Goal: Communication & Community: Ask a question

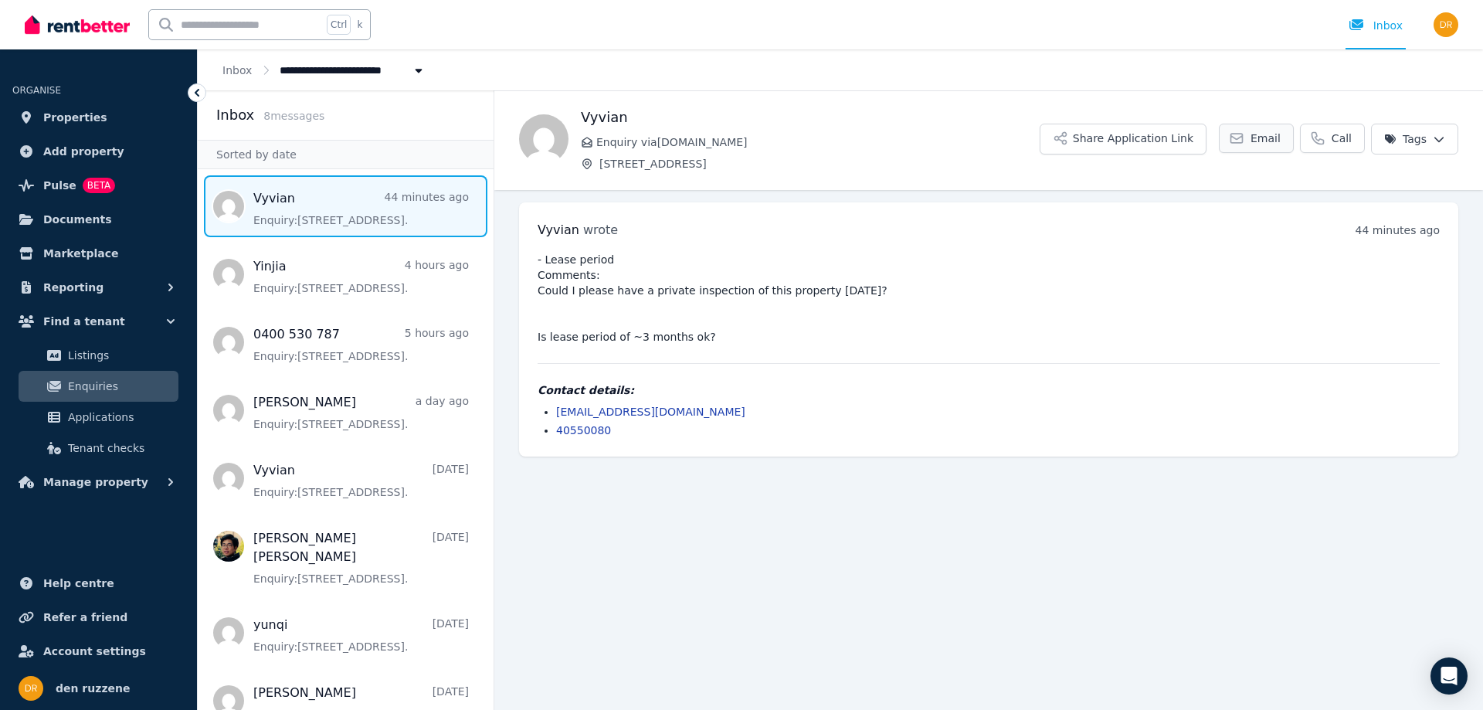
click at [1256, 131] on link "Email" at bounding box center [1256, 138] width 75 height 29
click at [1330, 140] on link "Call" at bounding box center [1332, 138] width 65 height 29
click at [1340, 137] on span "Call" at bounding box center [1341, 138] width 20 height 15
click at [106, 644] on span "Account settings" at bounding box center [94, 651] width 103 height 19
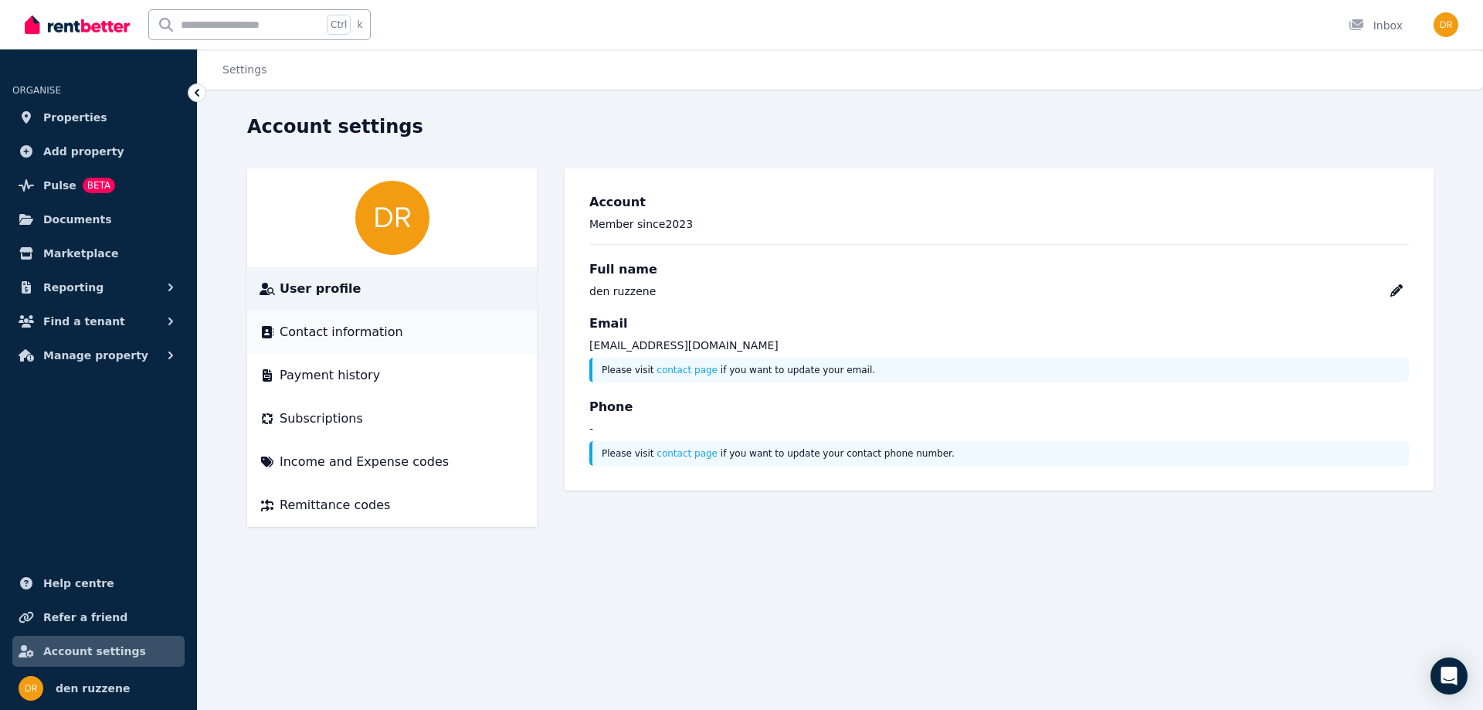
click at [356, 336] on span "Contact information" at bounding box center [342, 332] width 124 height 19
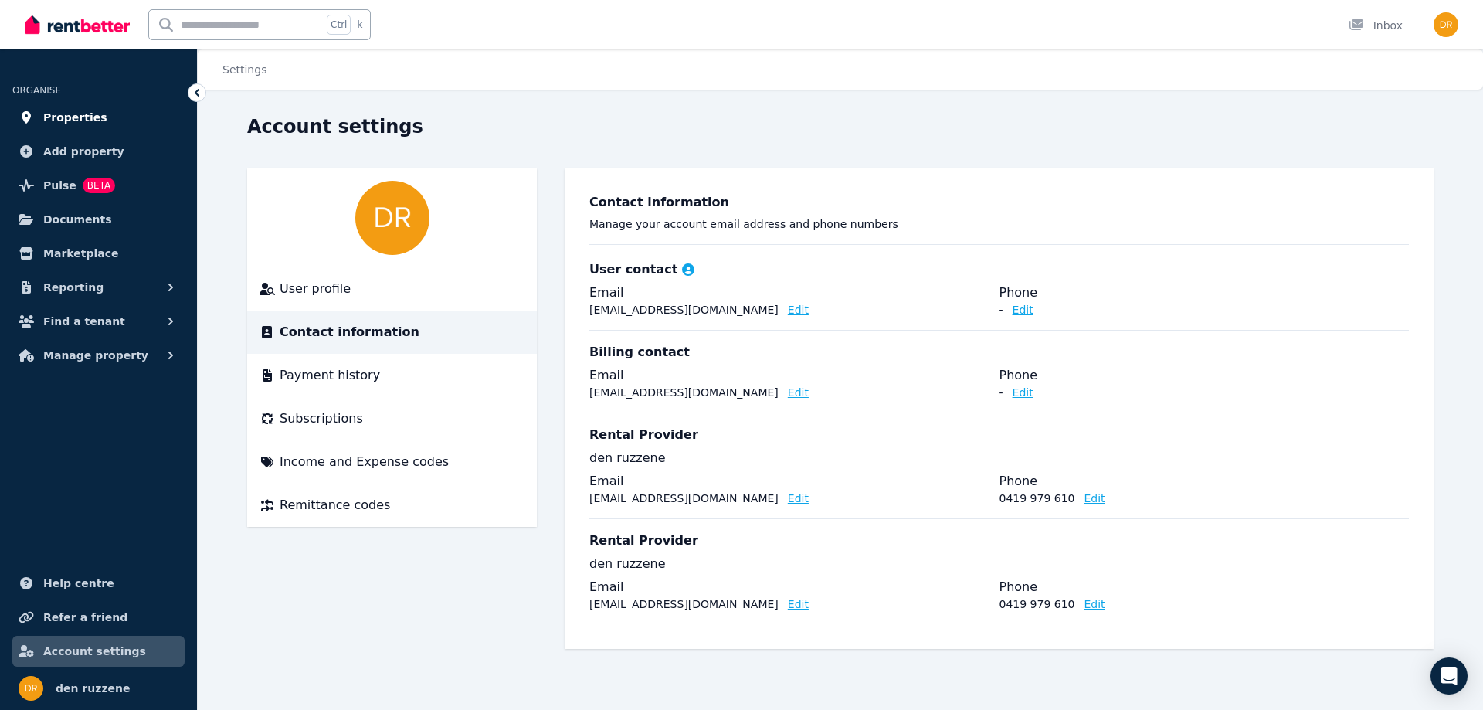
click at [78, 117] on span "Properties" at bounding box center [75, 117] width 64 height 19
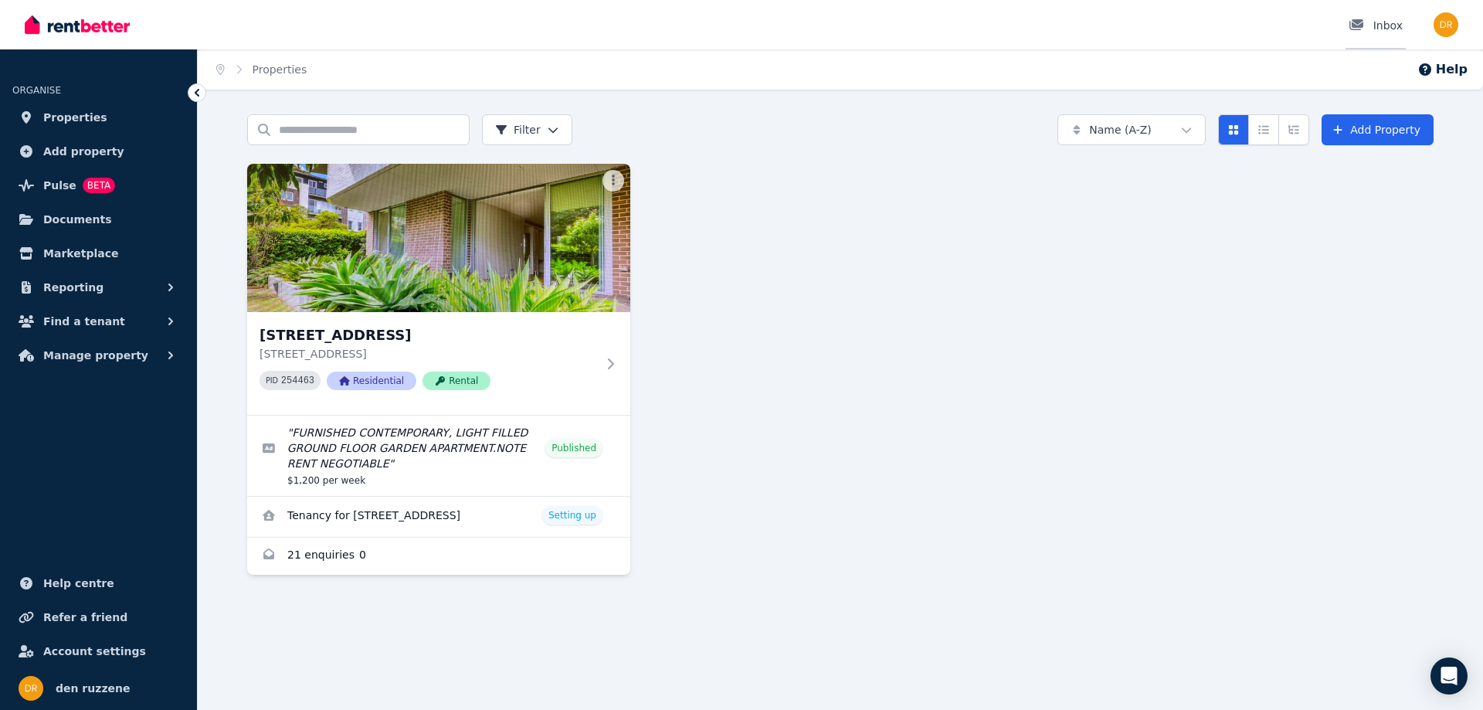
click at [1388, 22] on div "Inbox" at bounding box center [1375, 25] width 54 height 15
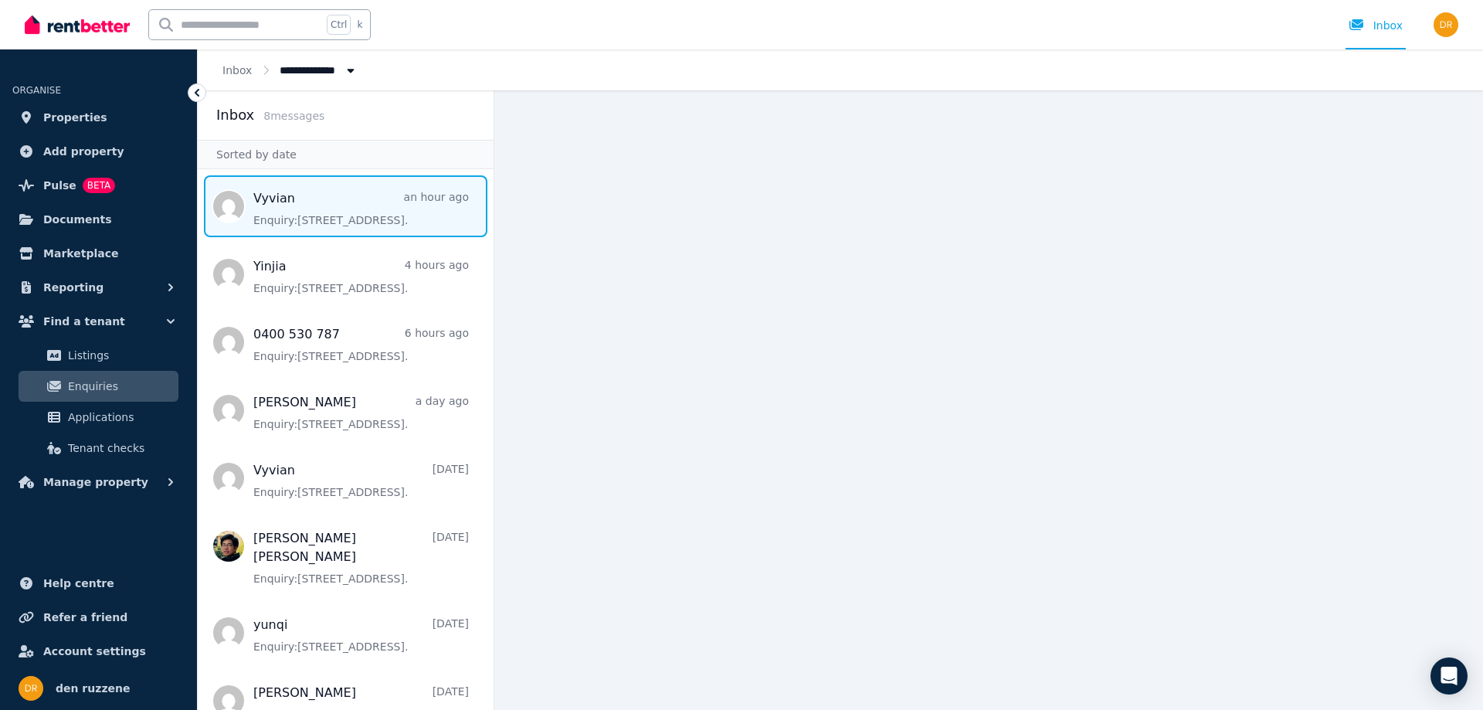
click at [359, 211] on span "Message list" at bounding box center [346, 206] width 296 height 62
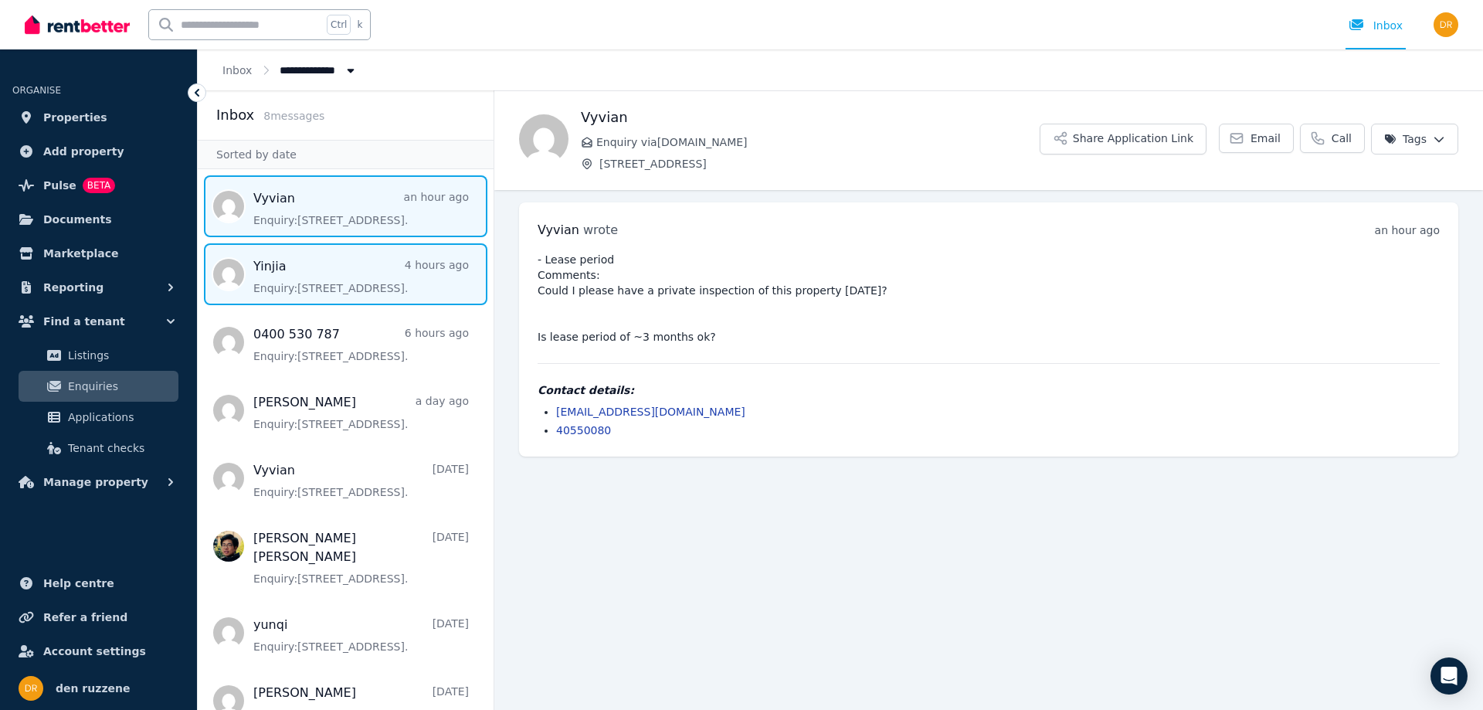
click at [290, 276] on span "Message list" at bounding box center [346, 274] width 296 height 62
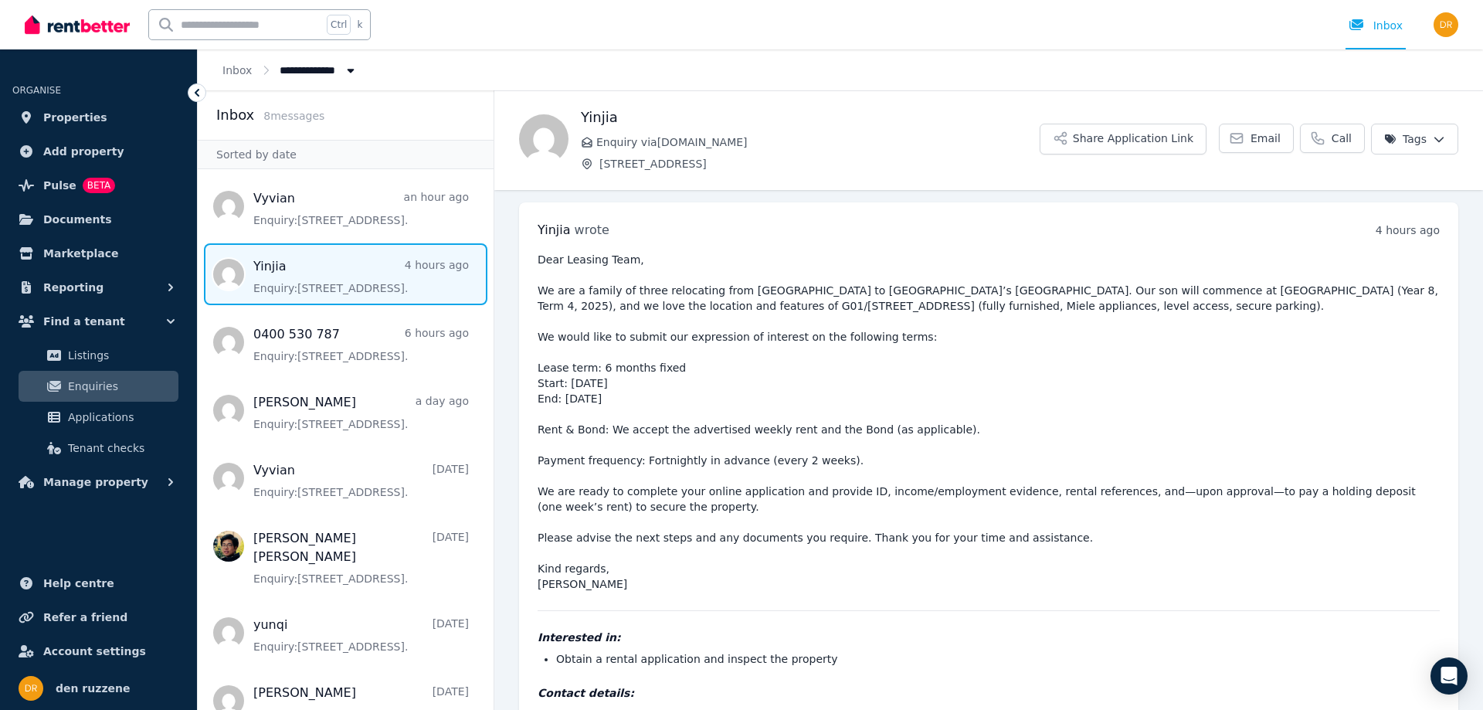
scroll to position [61, 0]
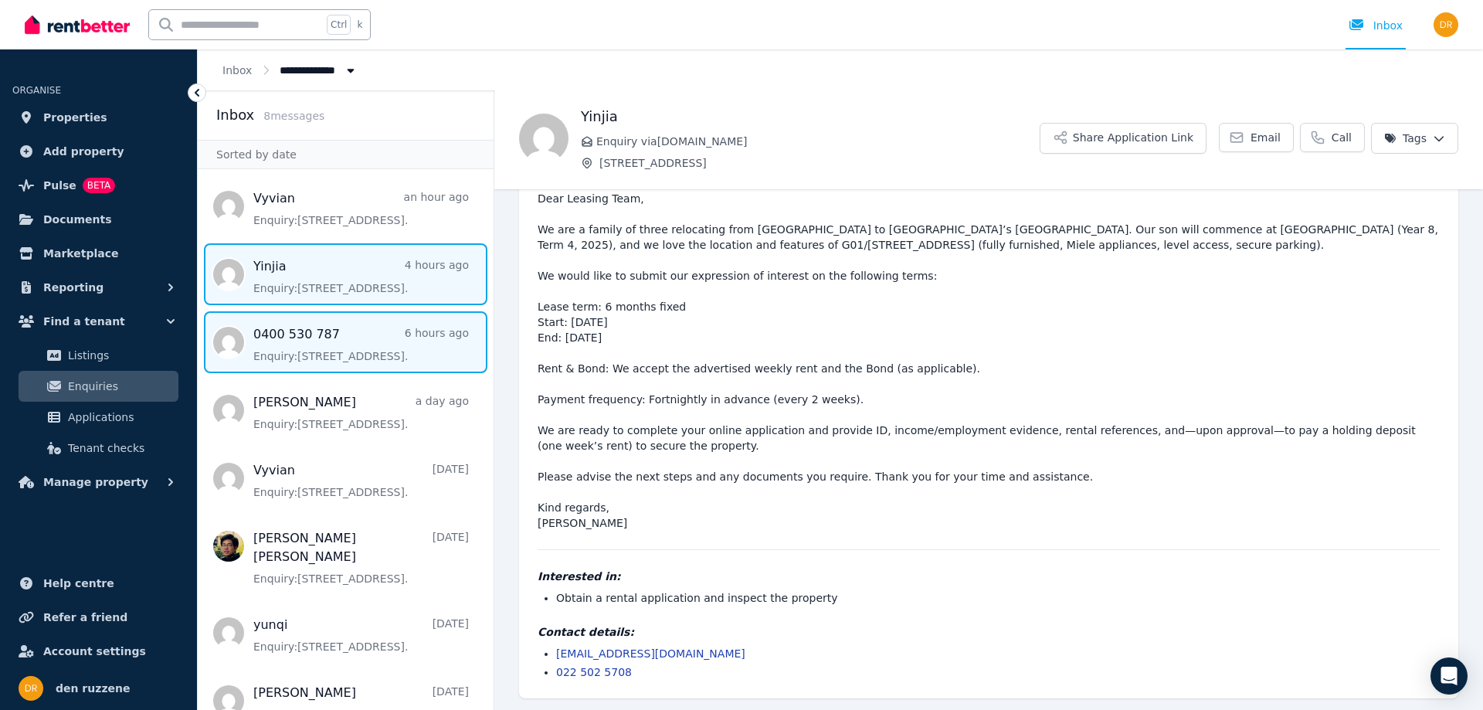
click at [300, 348] on span "Message list" at bounding box center [346, 342] width 296 height 62
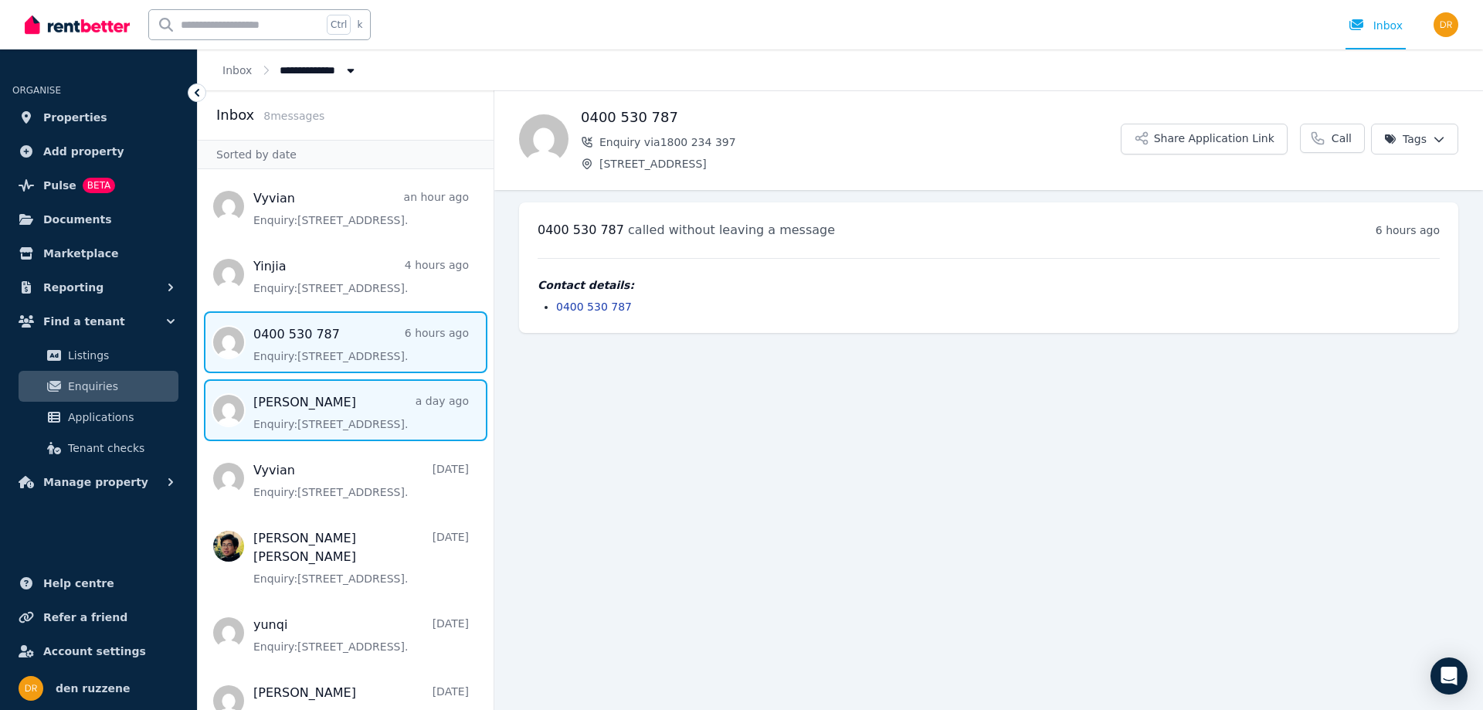
click at [329, 417] on span "Message list" at bounding box center [346, 410] width 296 height 62
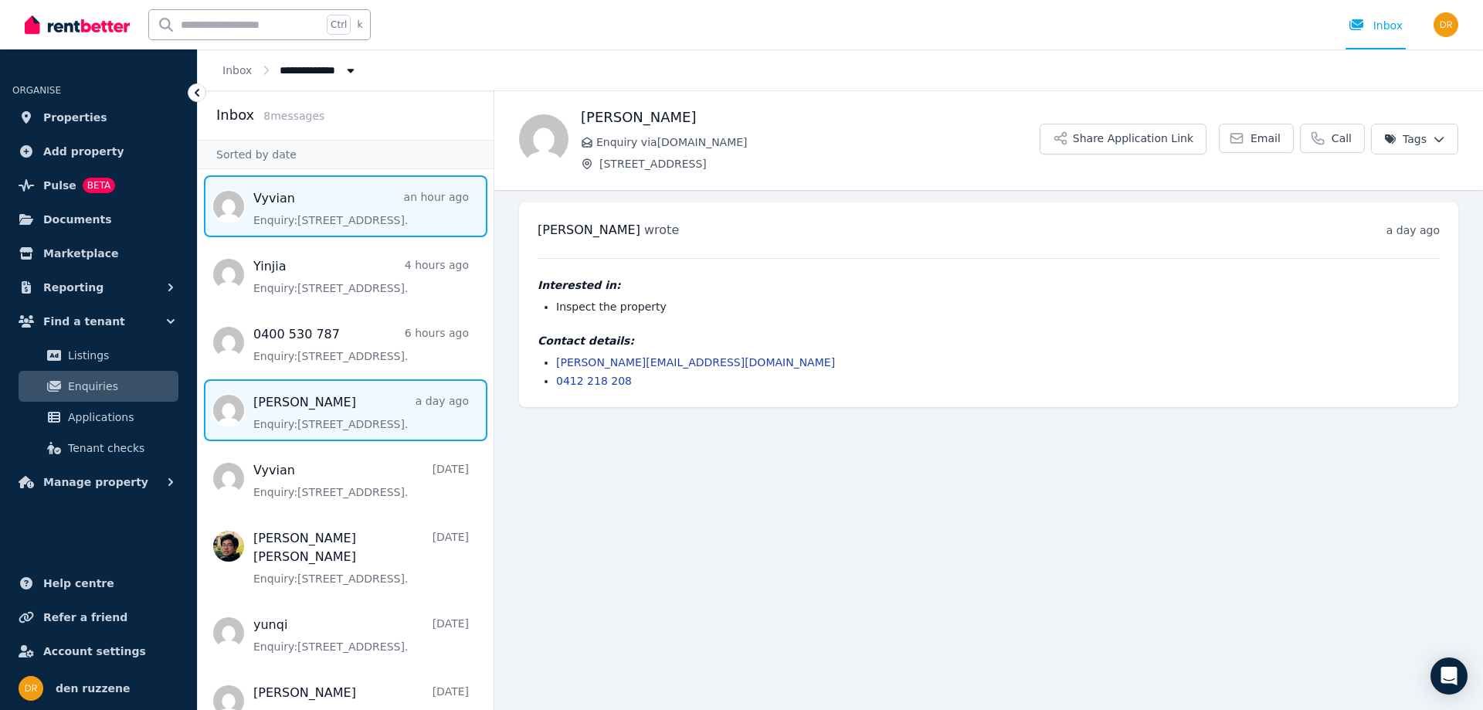
click at [370, 212] on span "Message list" at bounding box center [346, 206] width 296 height 62
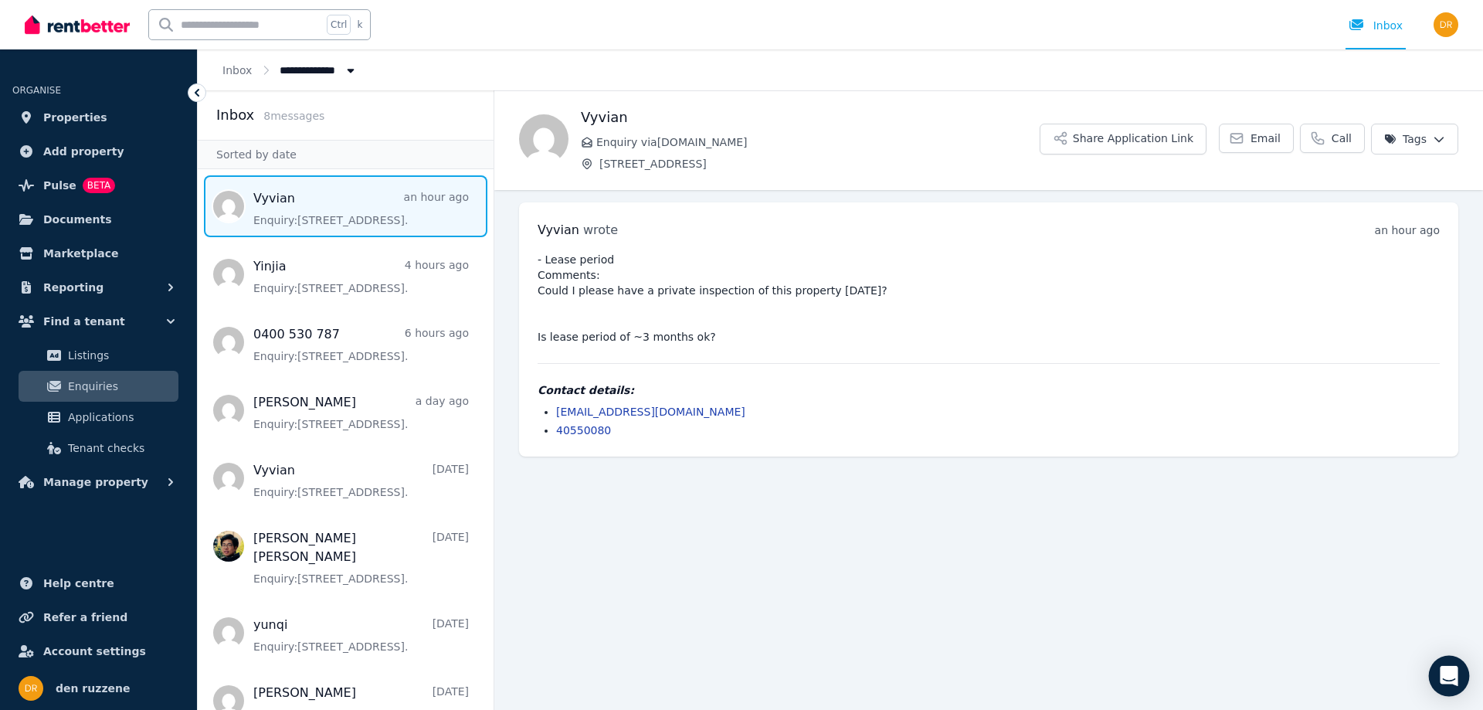
click at [1451, 677] on icon "Open Intercom Messenger" at bounding box center [1448, 676] width 18 height 20
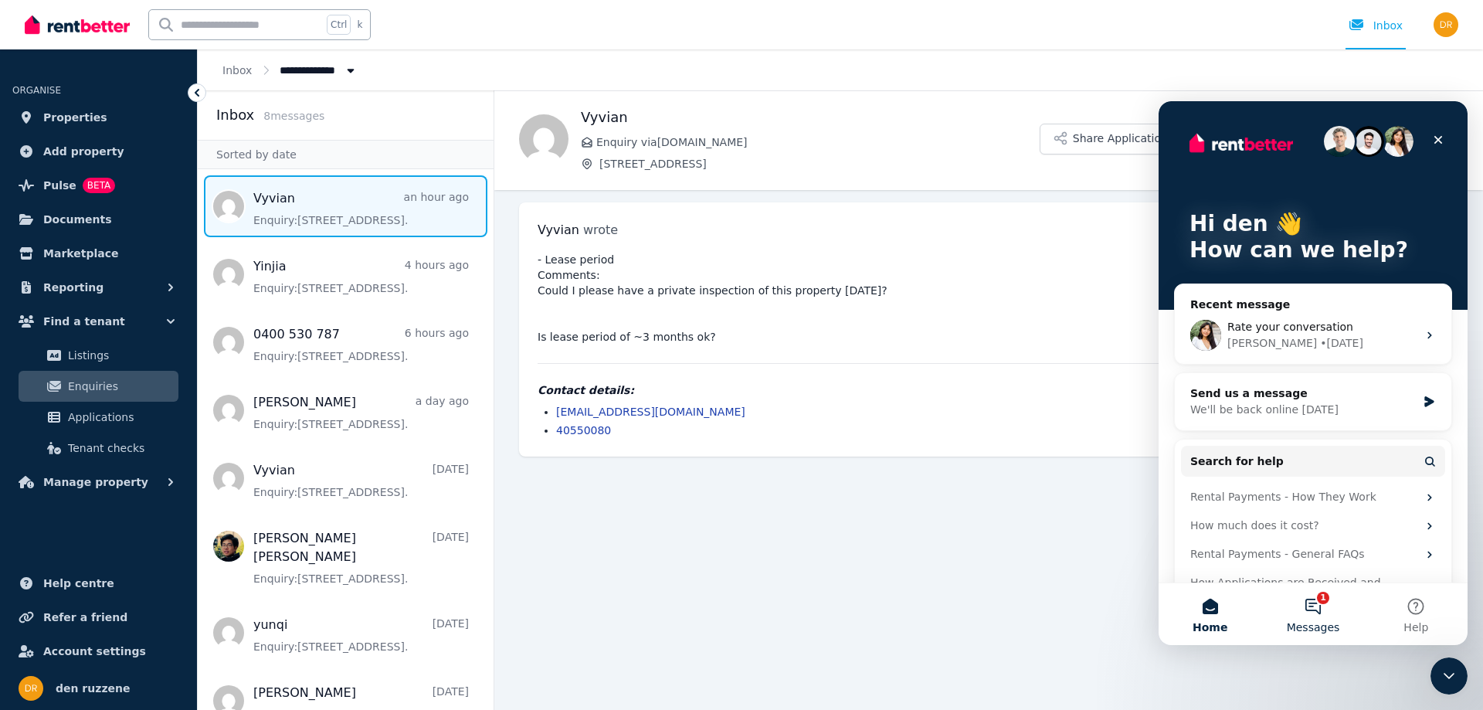
click at [1310, 609] on button "1 Messages" at bounding box center [1312, 614] width 103 height 62
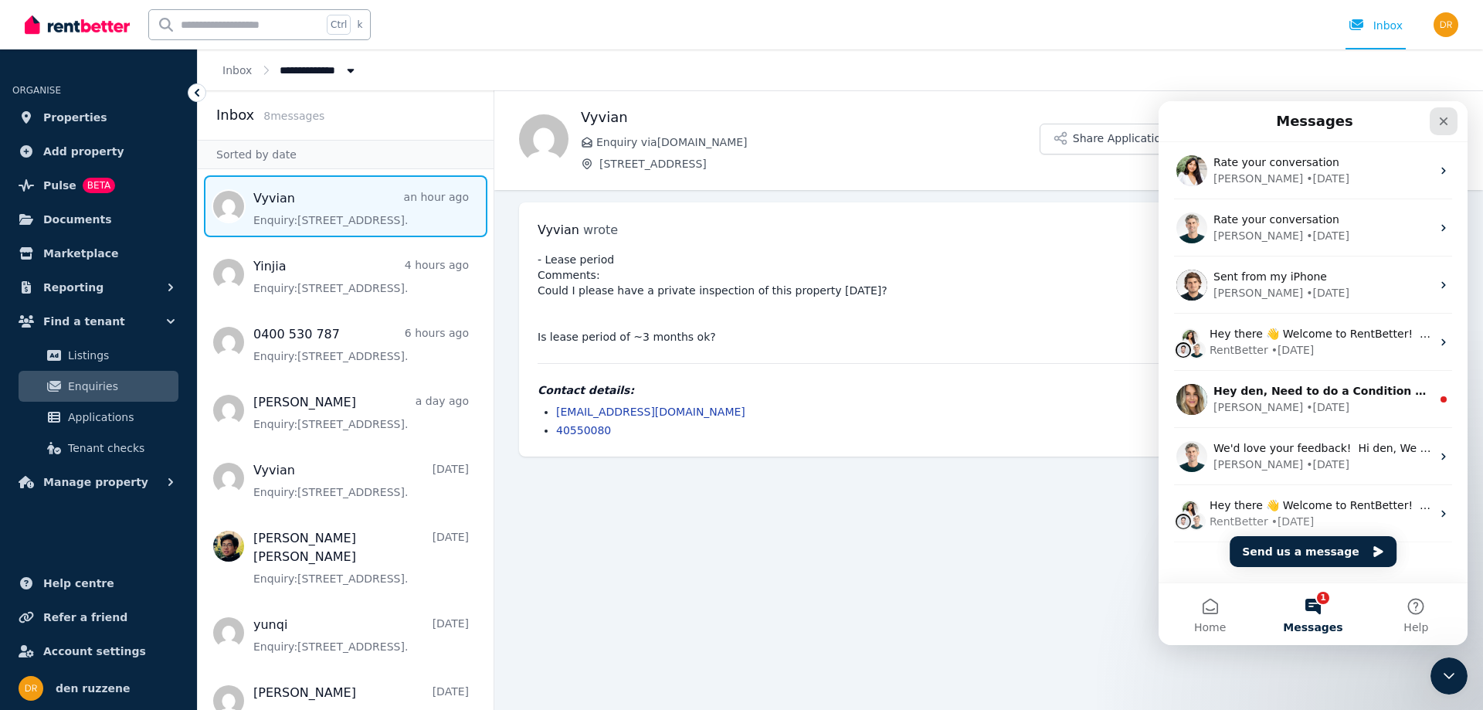
click at [1445, 120] on icon "Close" at bounding box center [1443, 121] width 8 height 8
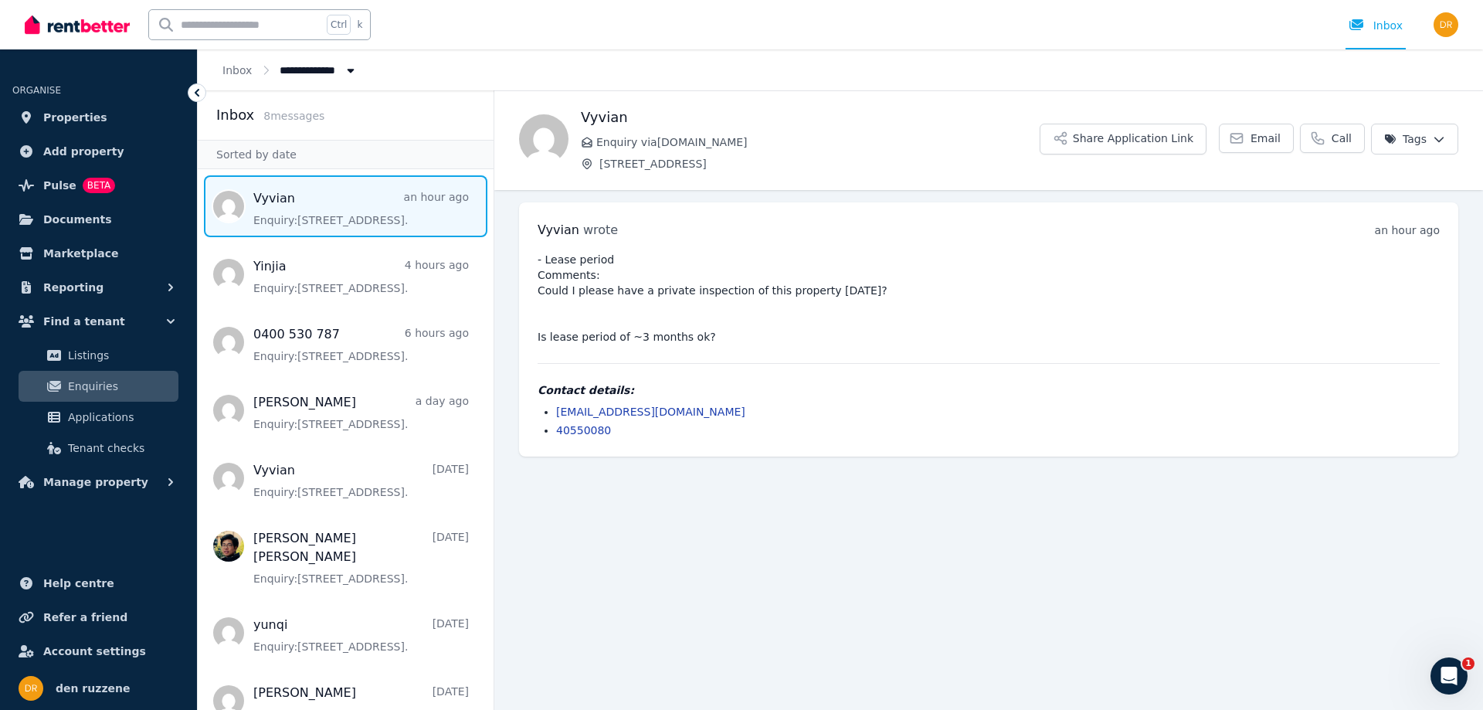
click at [636, 408] on link "[EMAIL_ADDRESS][DOMAIN_NAME]" at bounding box center [650, 411] width 189 height 12
click at [1441, 664] on icon "Open Intercom Messenger" at bounding box center [1446, 673] width 25 height 25
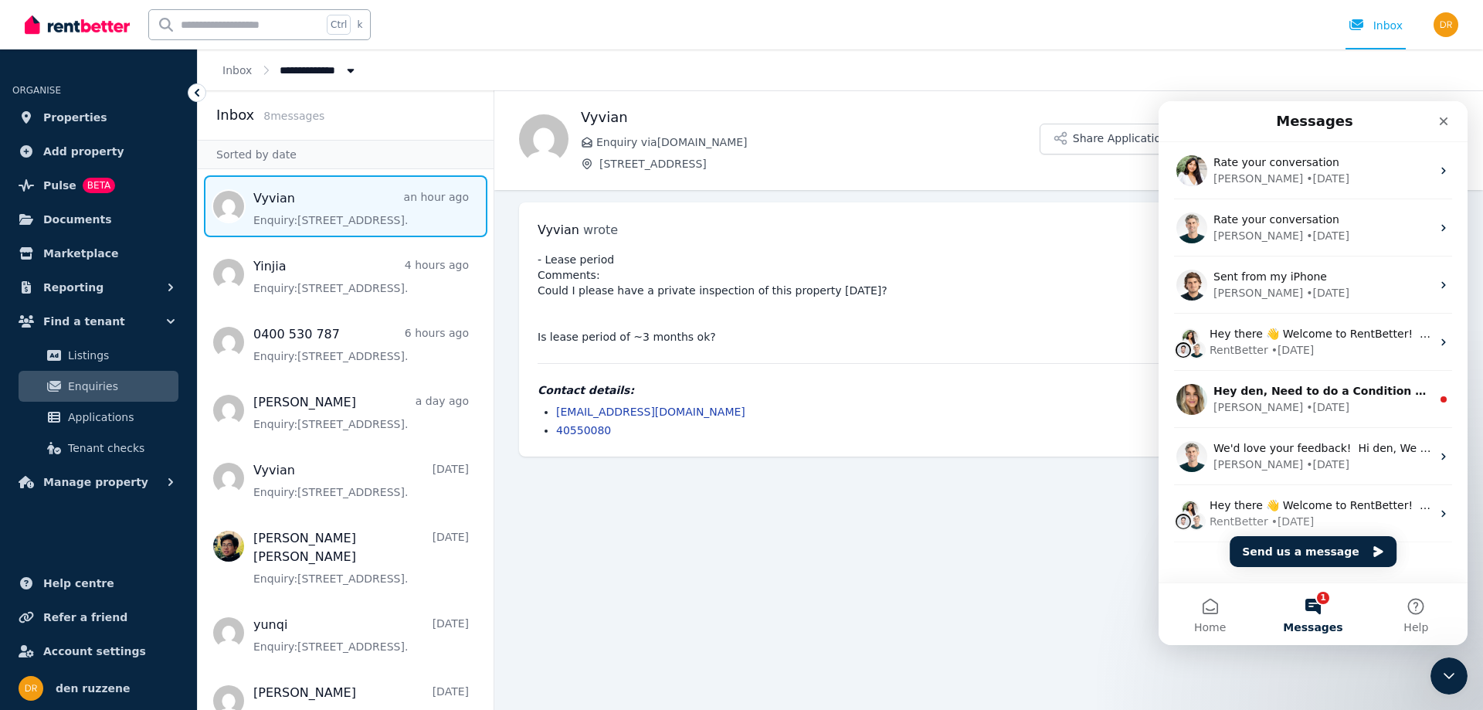
click at [1309, 546] on button "Send us a message" at bounding box center [1312, 551] width 167 height 31
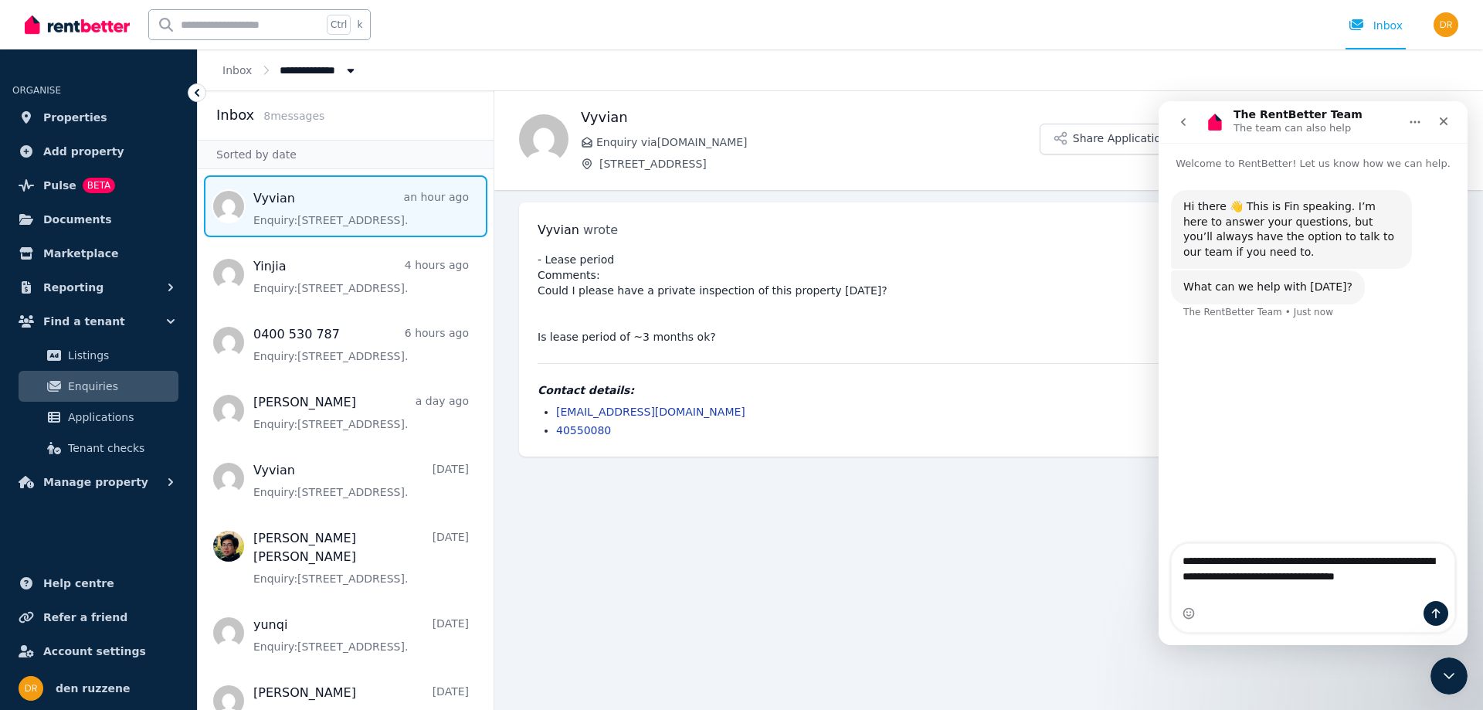
type textarea "**********"
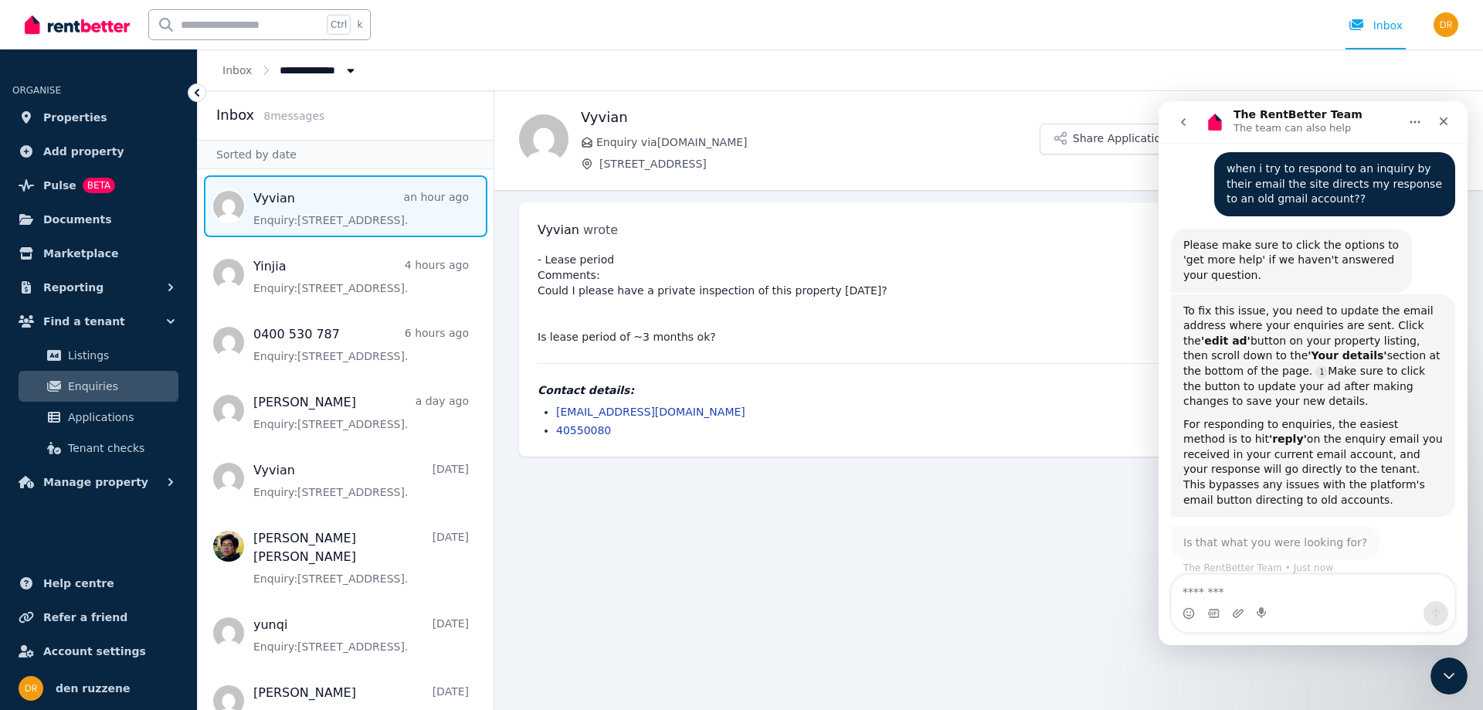
scroll to position [175, 0]
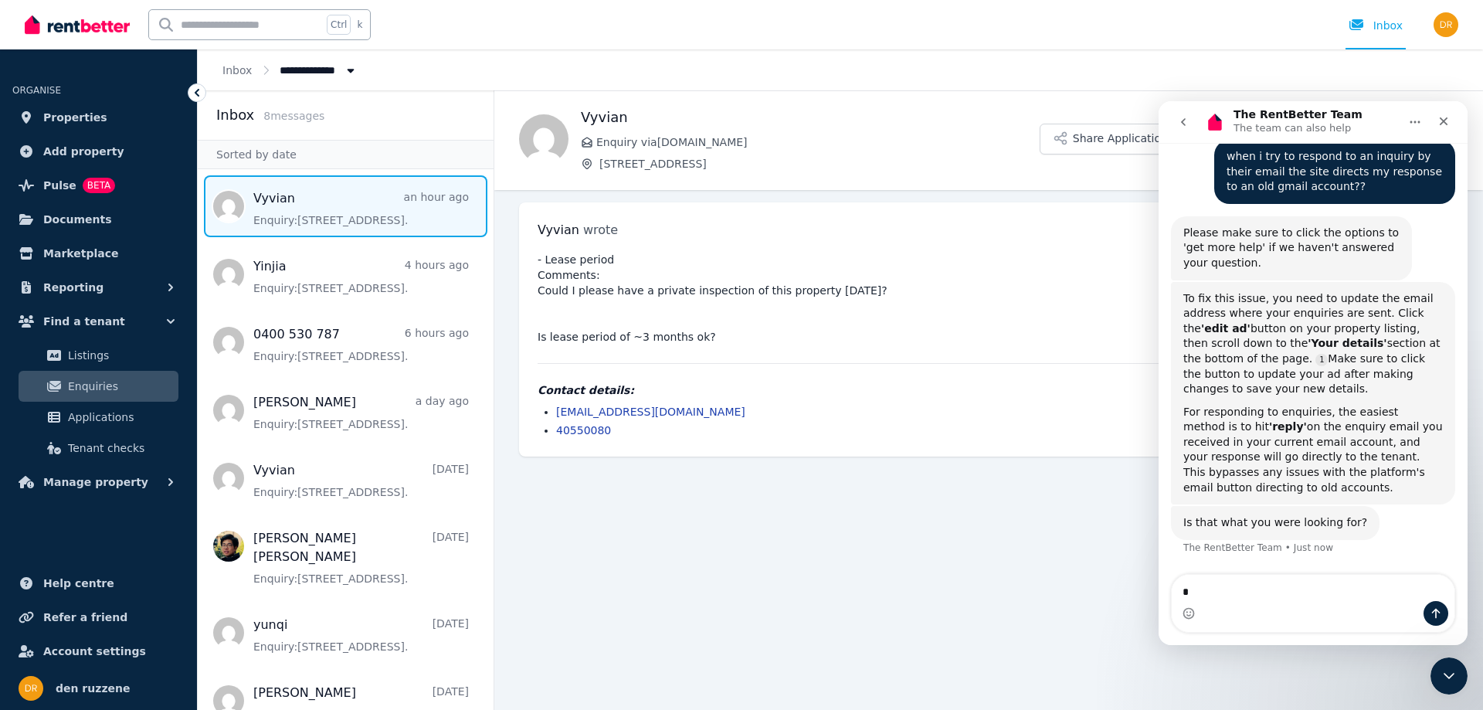
type textarea "**"
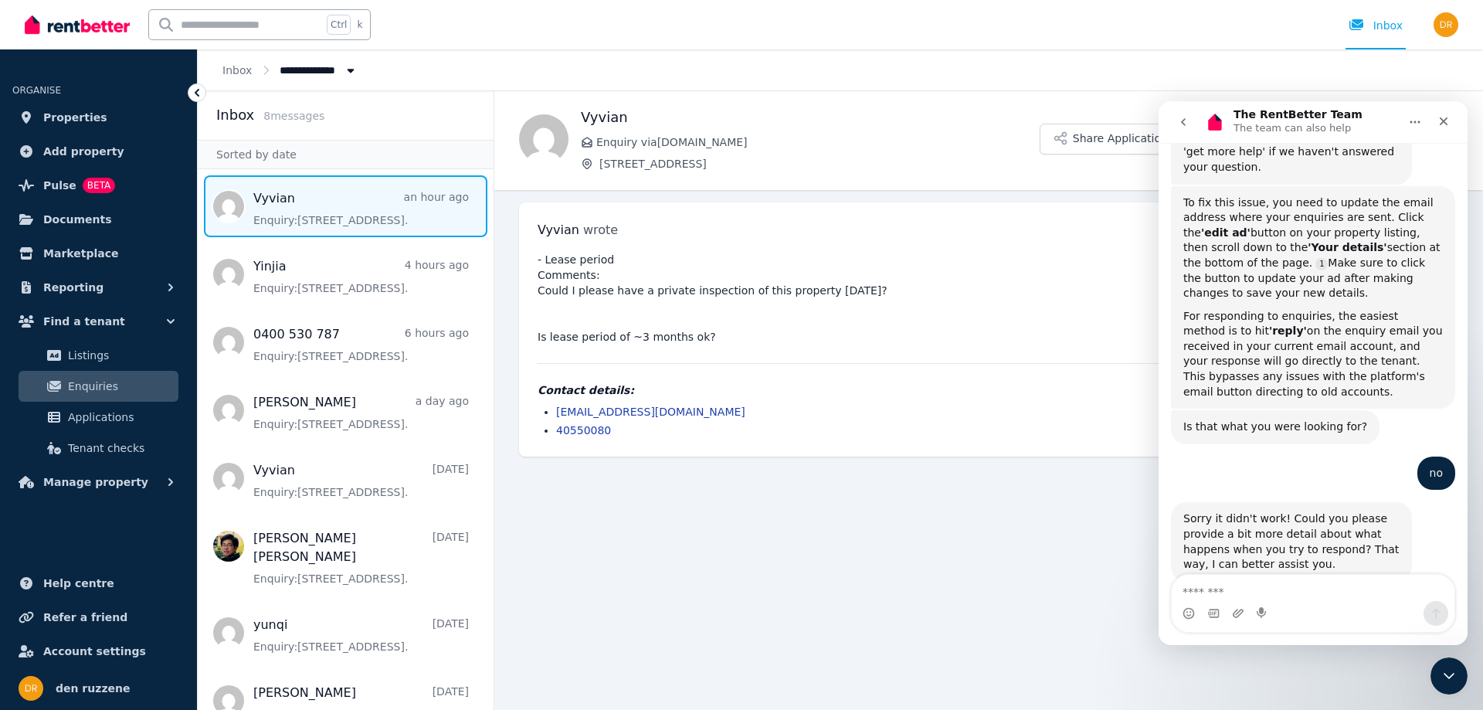
scroll to position [312, 0]
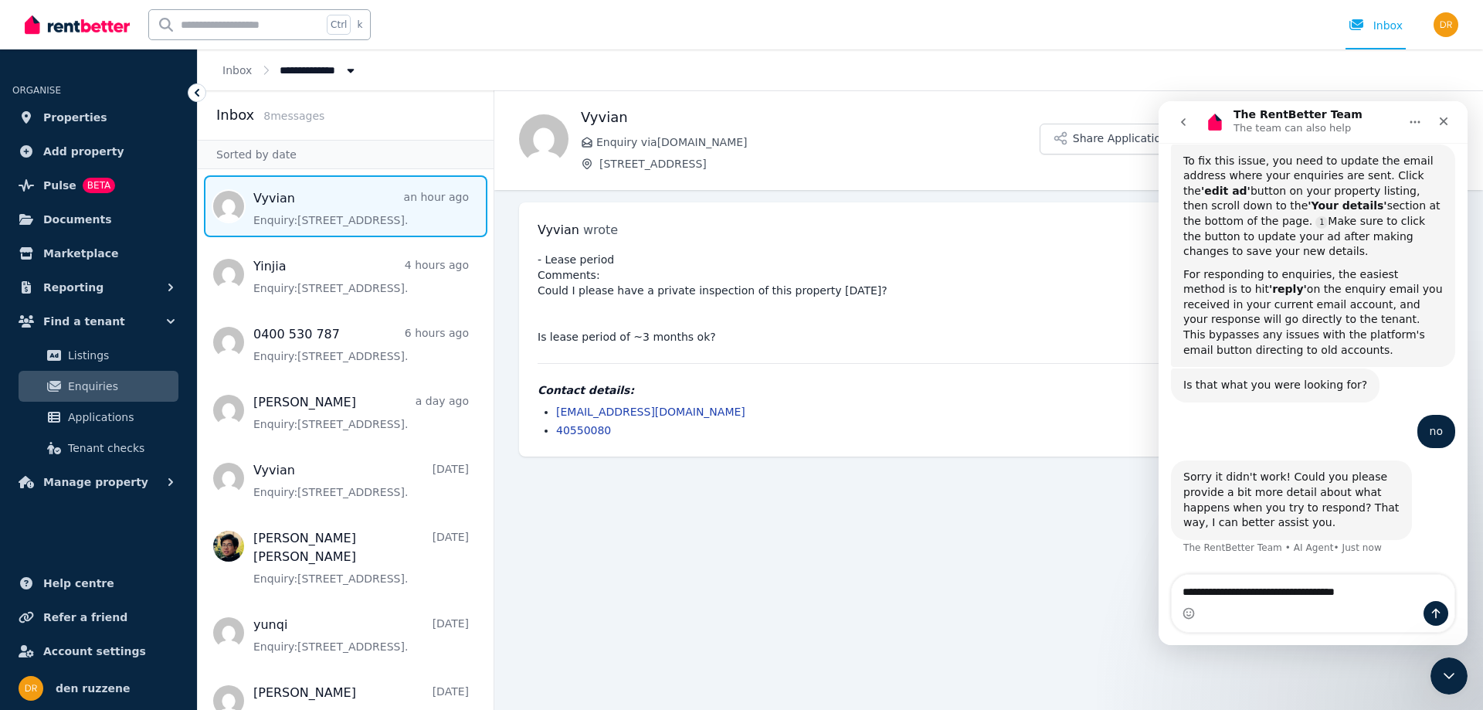
type textarea "**********"
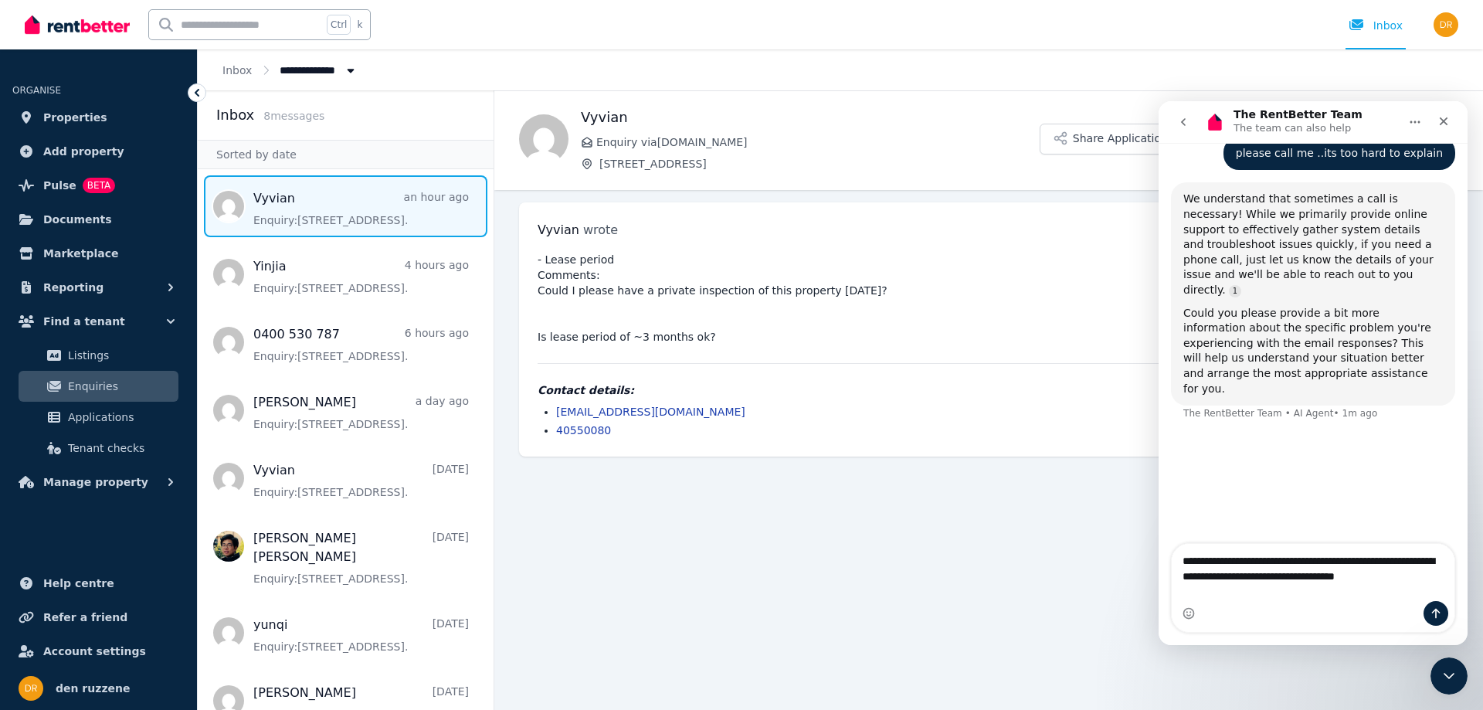
scroll to position [712, 0]
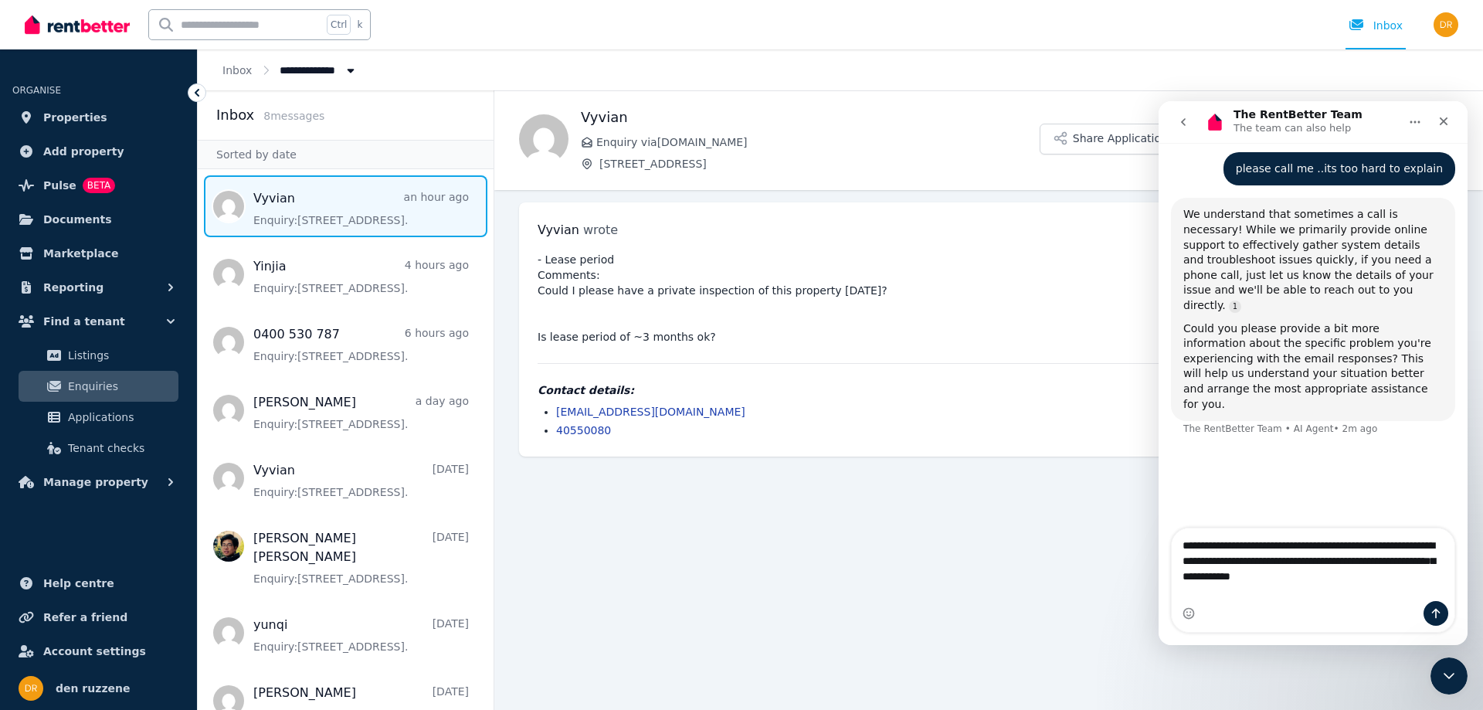
type textarea "**********"
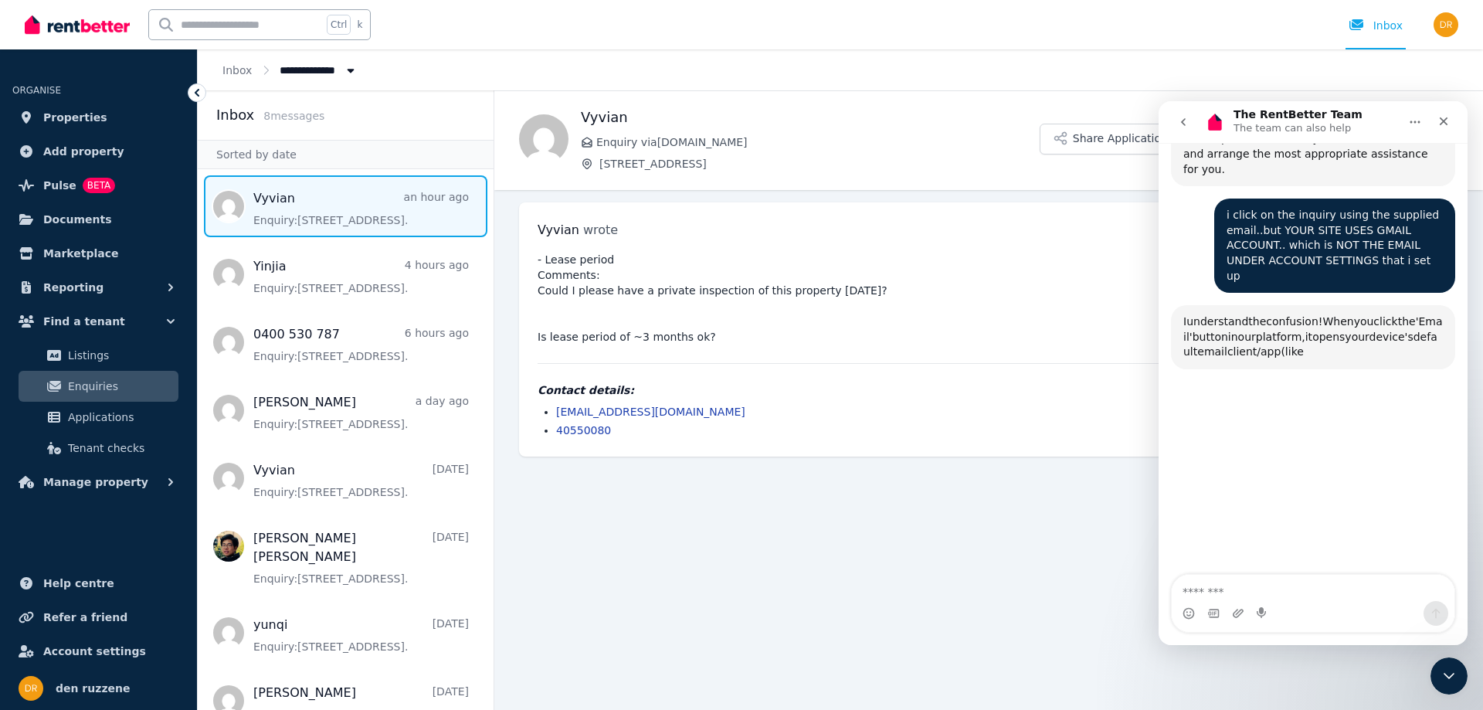
scroll to position [978, 0]
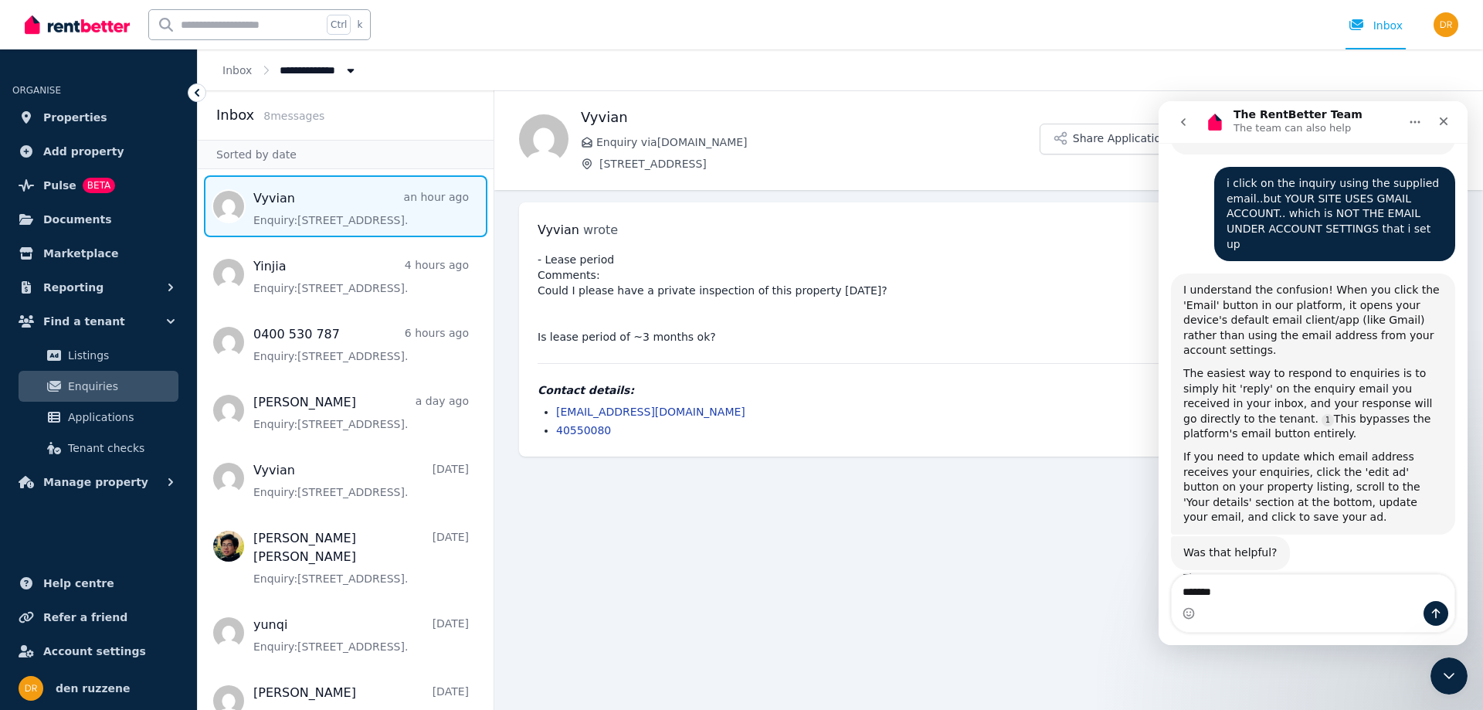
type textarea "********"
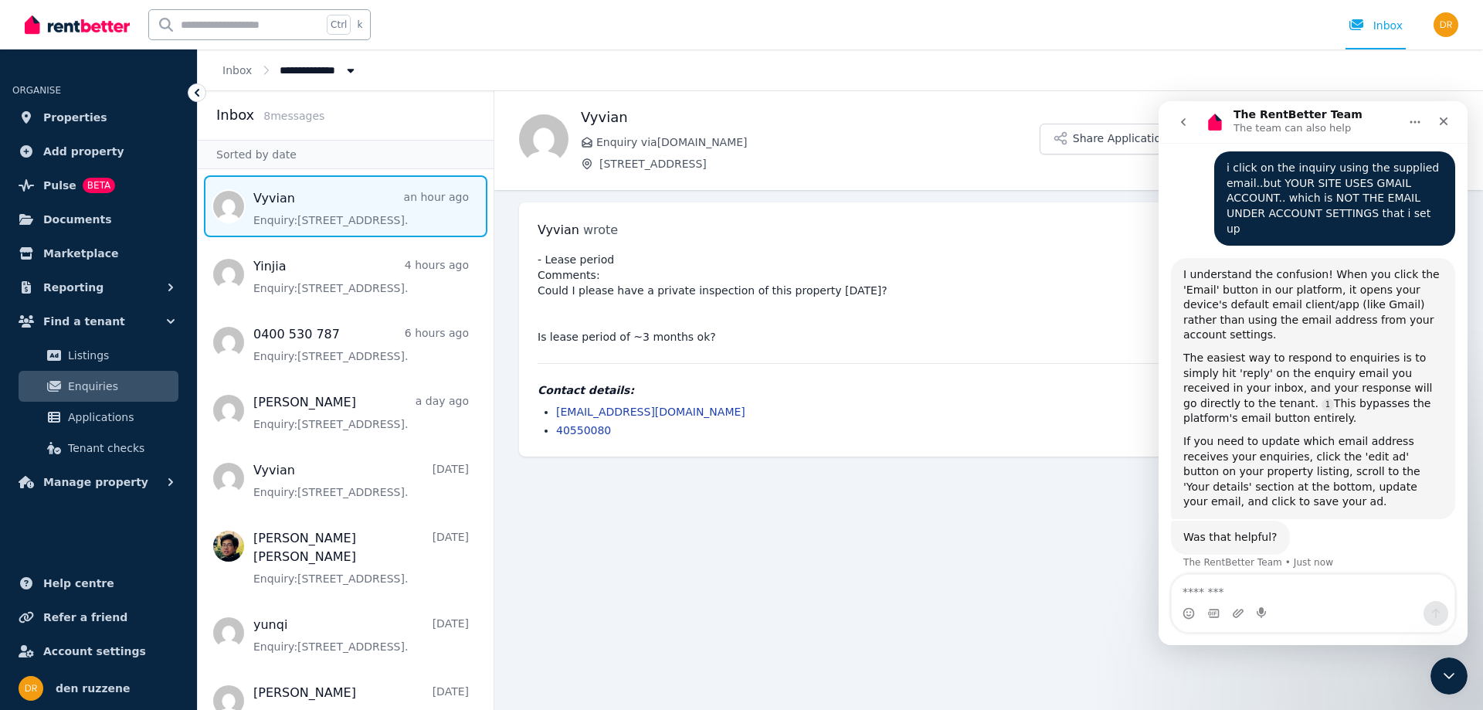
scroll to position [1044, 0]
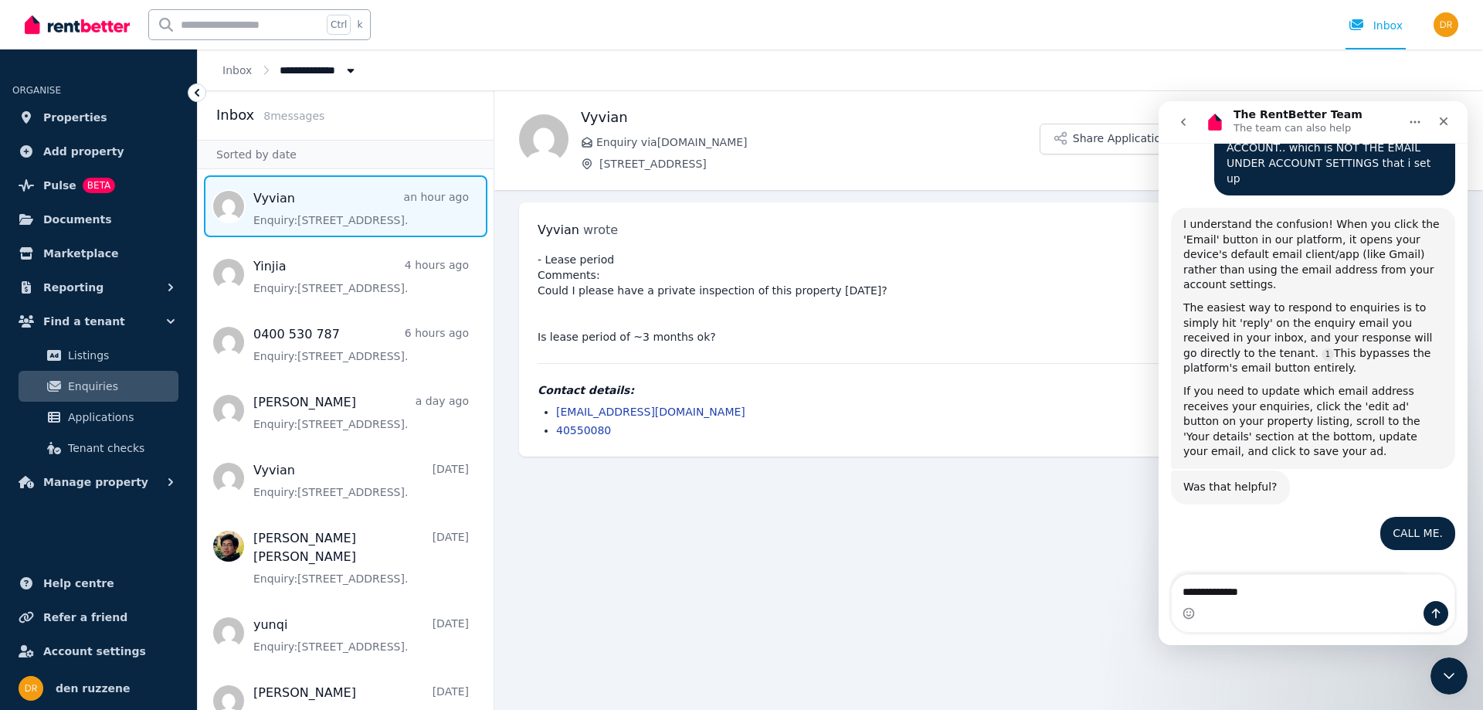
type textarea "**********"
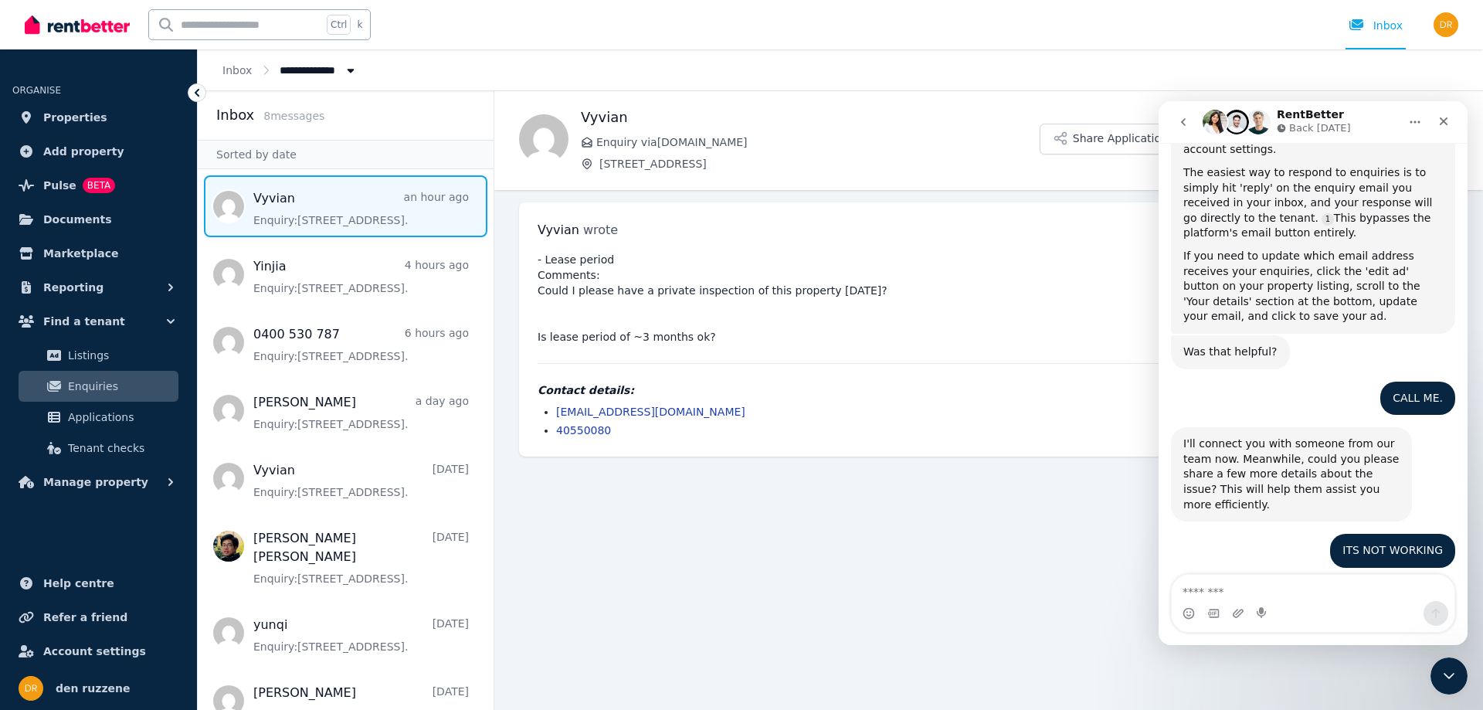
scroll to position [1251, 0]
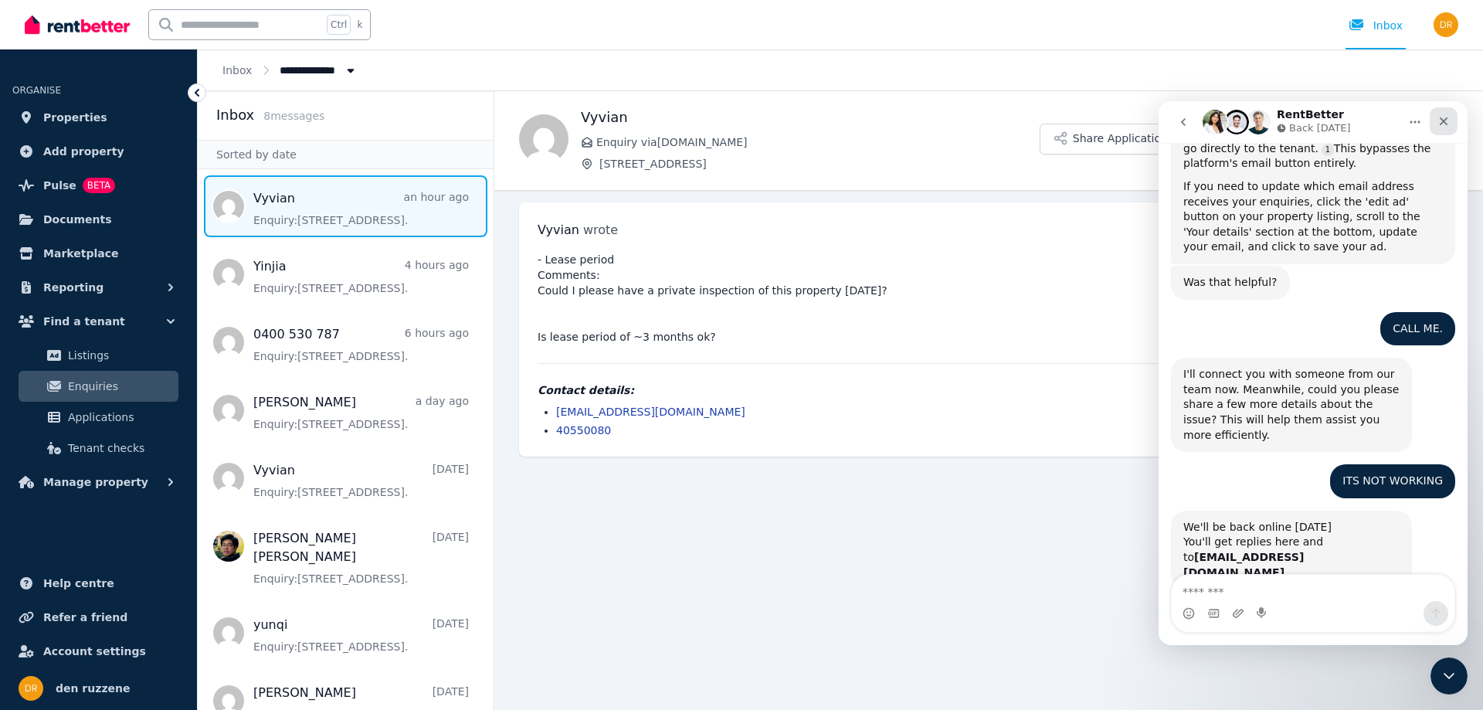
click at [1446, 118] on icon "Close" at bounding box center [1443, 121] width 8 height 8
